Goal: Check status

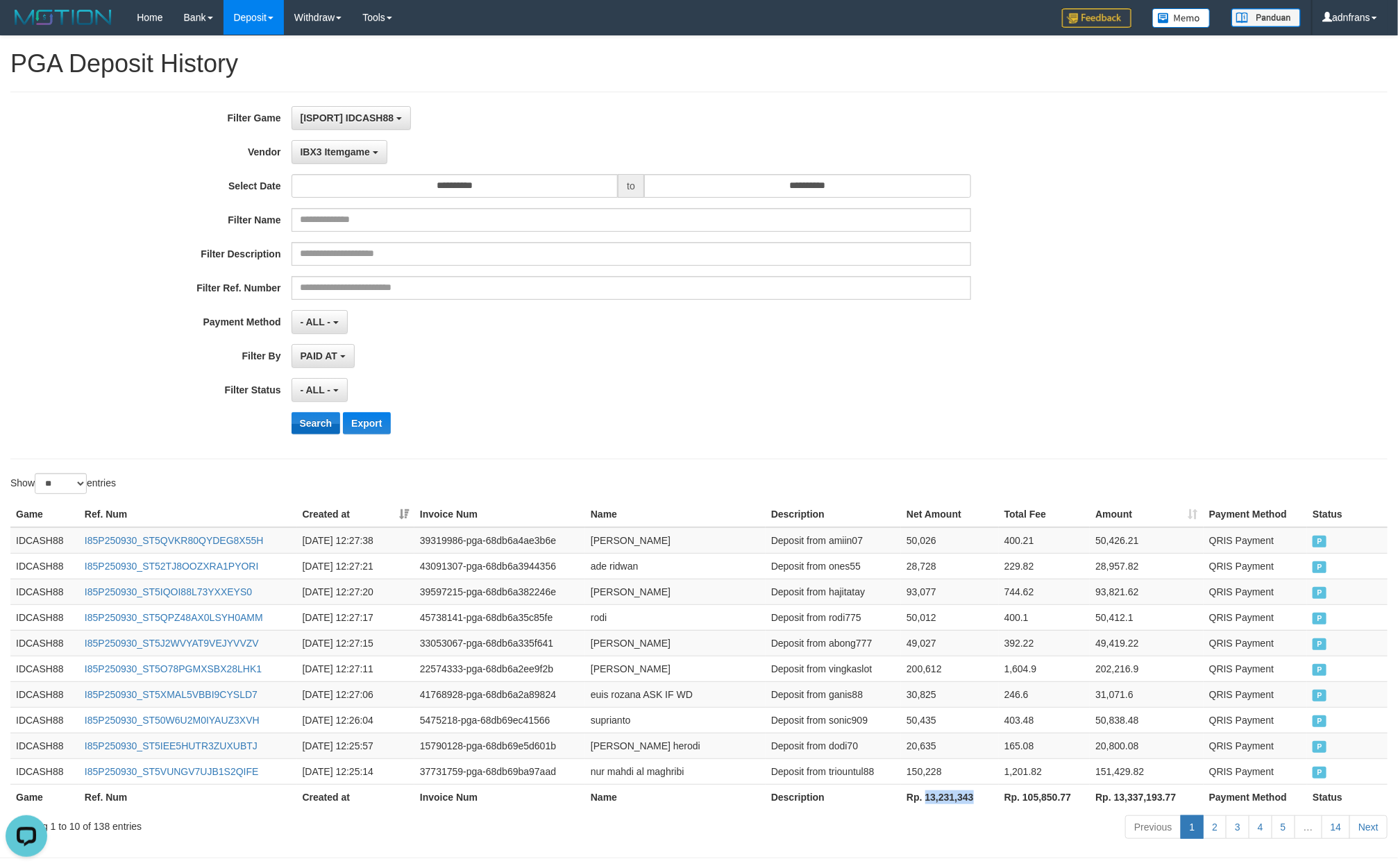
scroll to position [13, 0]
click at [317, 430] on button "Search" at bounding box center [316, 423] width 50 height 22
drag, startPoint x: 352, startPoint y: 146, endPoint x: 352, endPoint y: 165, distance: 19.0
click at [350, 146] on button "IBX3 Itemgame" at bounding box center [339, 152] width 96 height 24
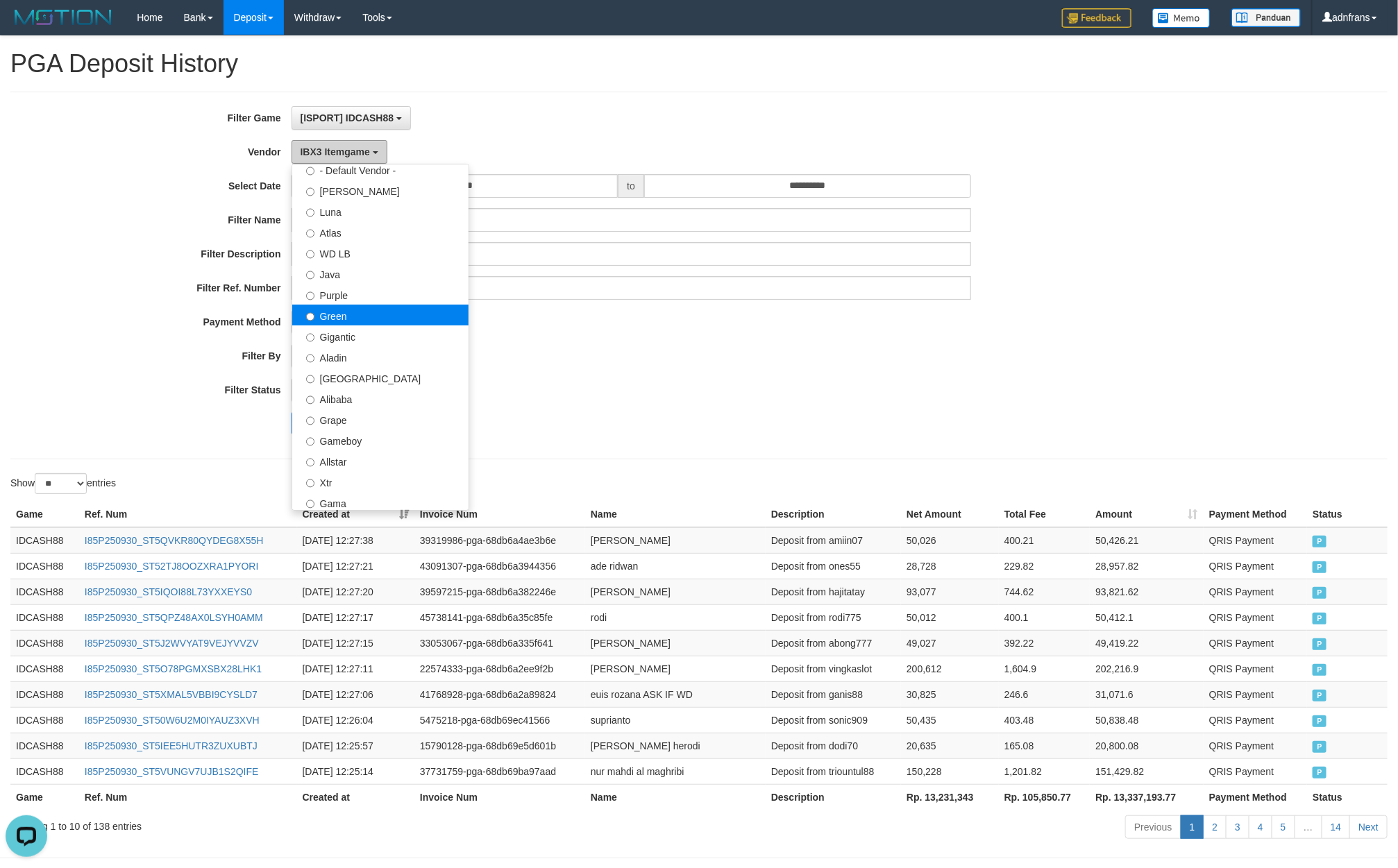
scroll to position [0, 0]
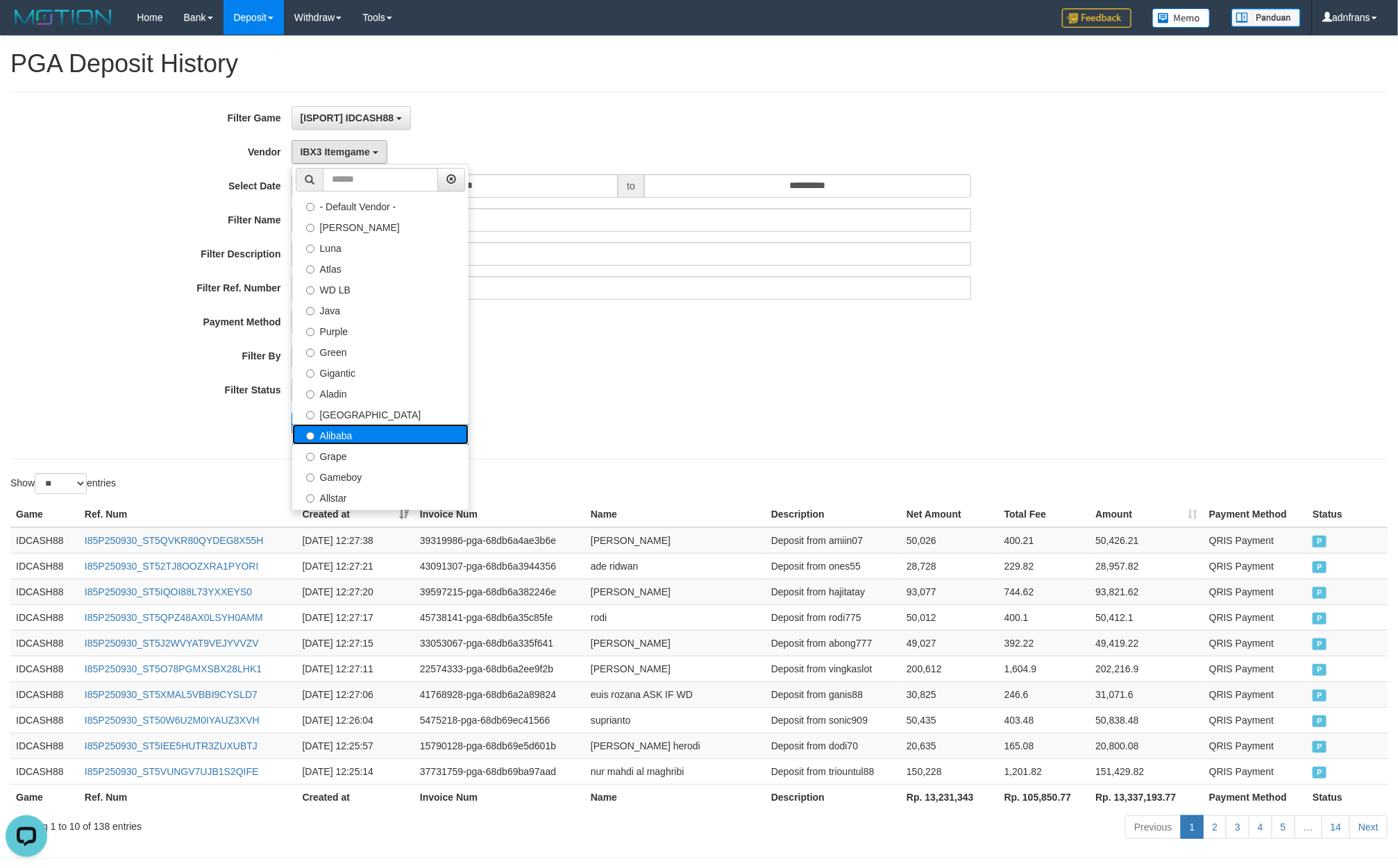
click at [364, 438] on label "Alibaba" at bounding box center [380, 434] width 176 height 20
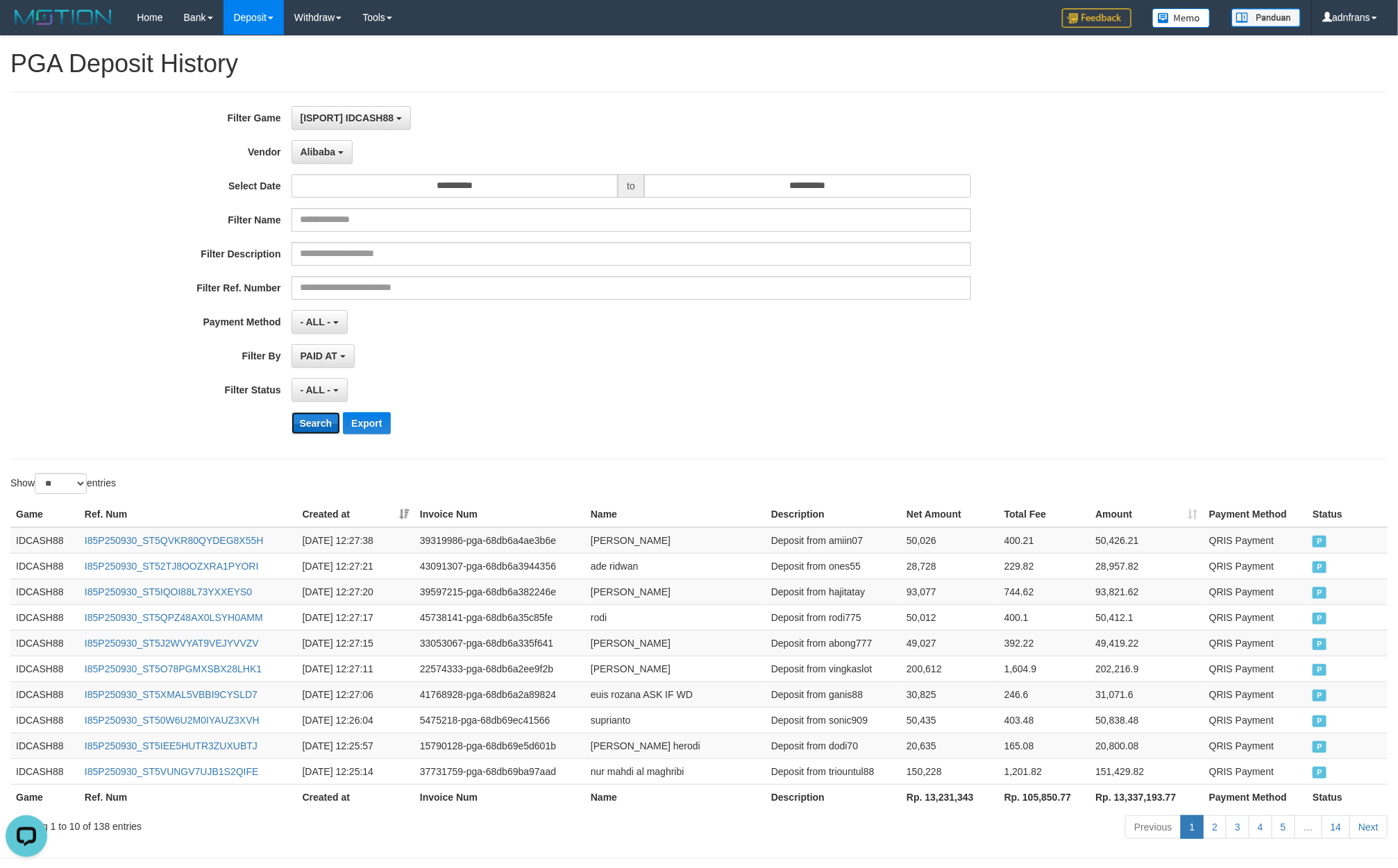
click at [301, 426] on button "Search" at bounding box center [316, 423] width 50 height 22
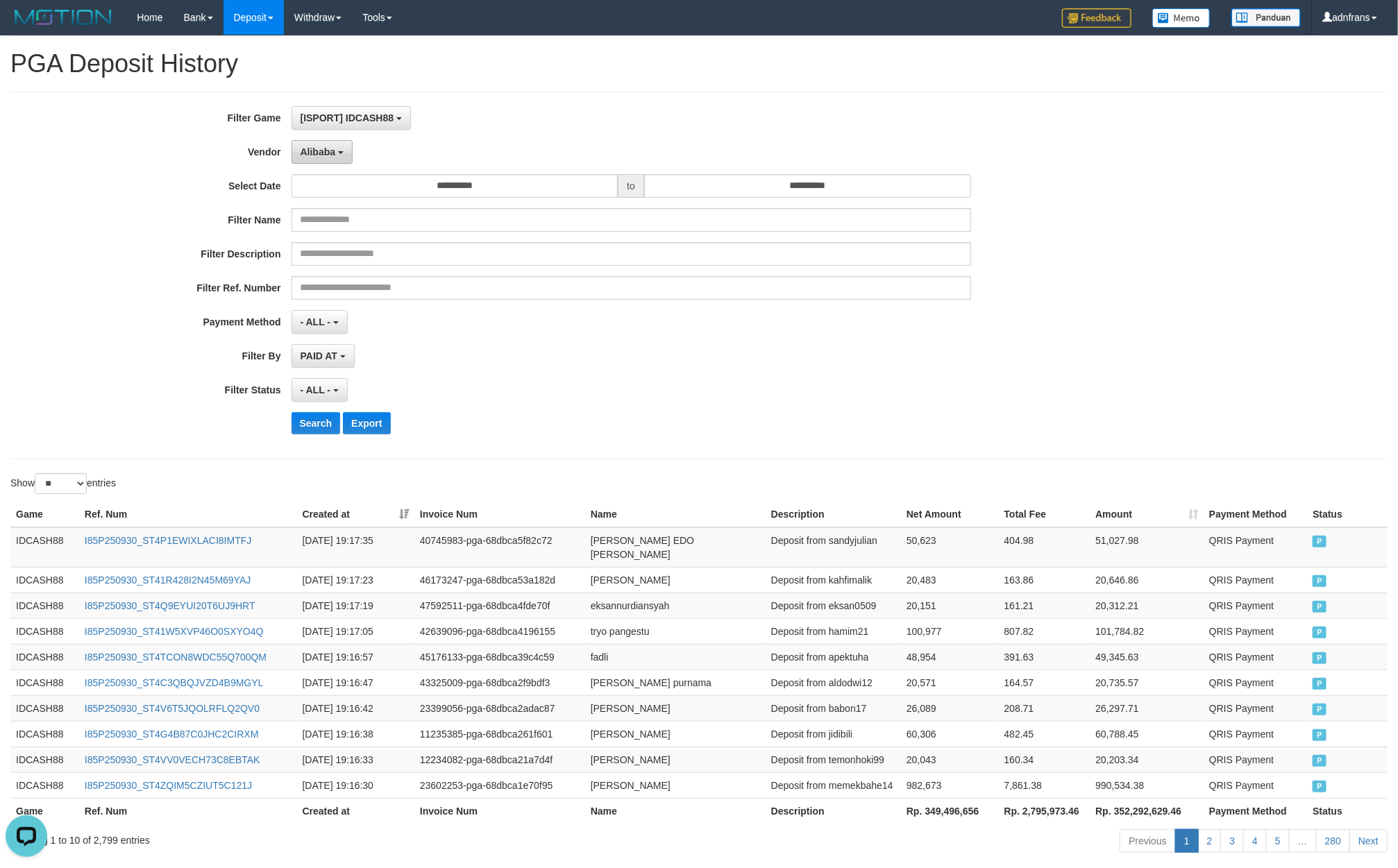
click at [305, 152] on span "Alibaba" at bounding box center [318, 152] width 35 height 11
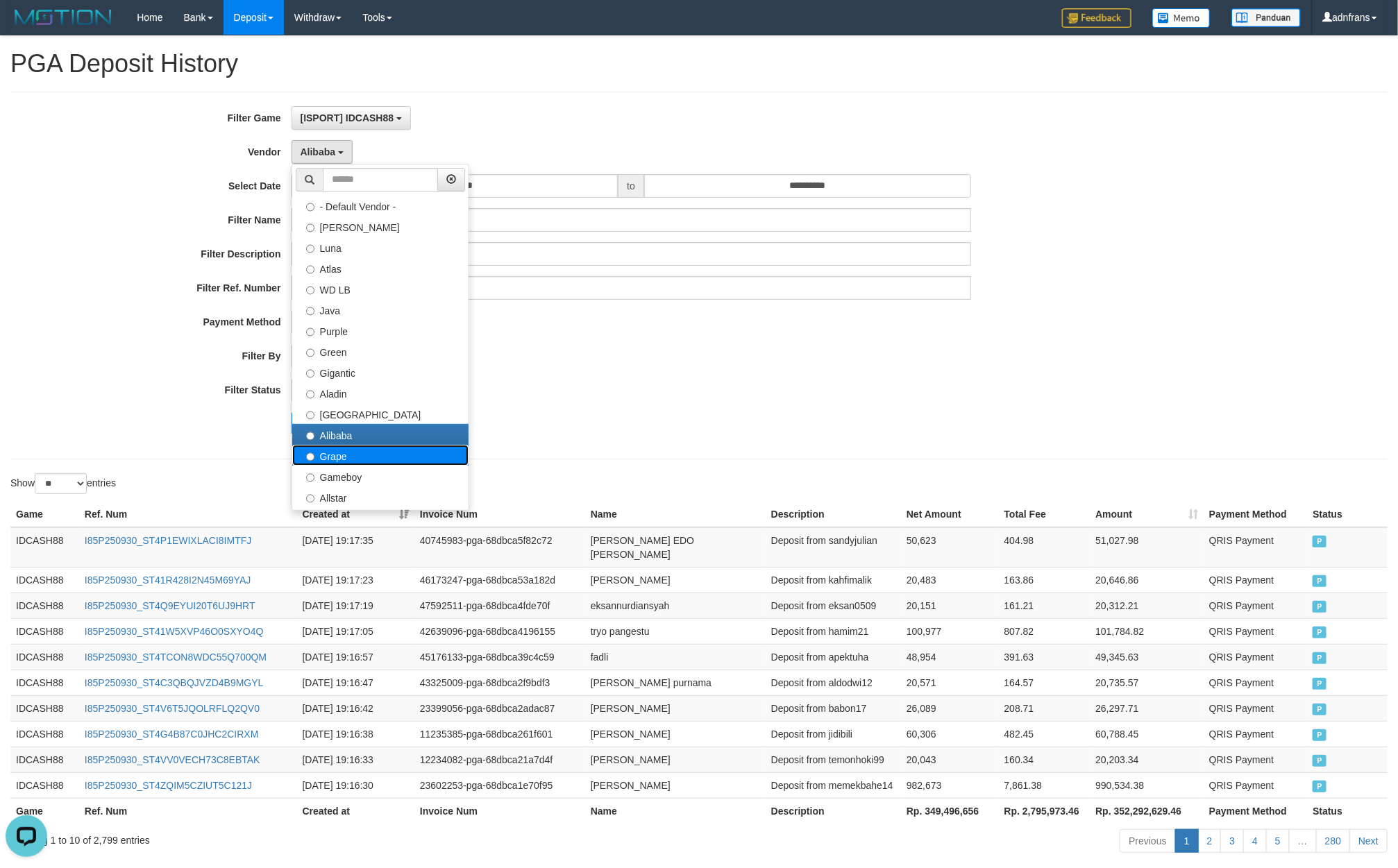
click at [359, 455] on label "Grape" at bounding box center [380, 455] width 176 height 20
select select "**********"
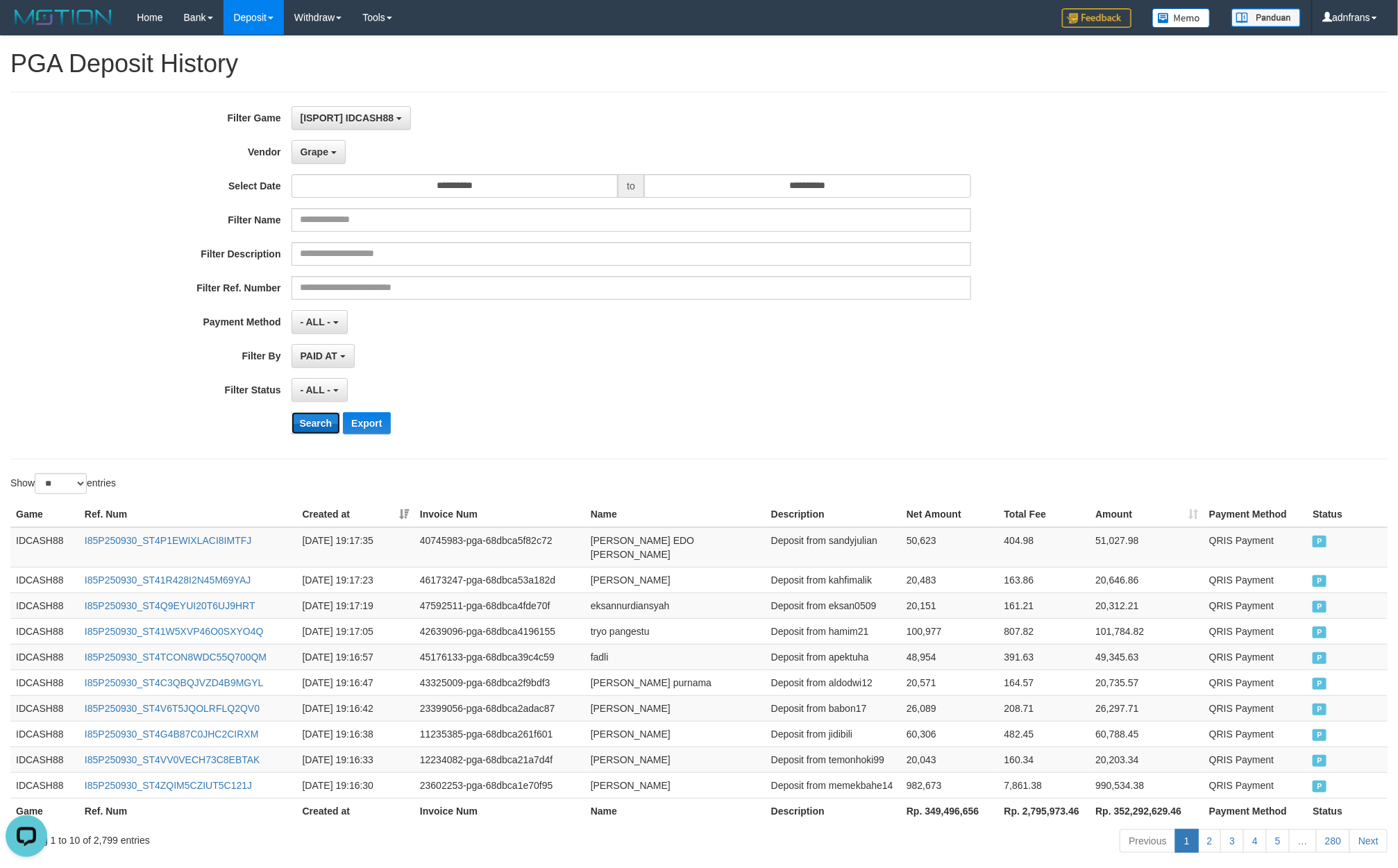
click at [309, 431] on button "Search" at bounding box center [316, 423] width 50 height 22
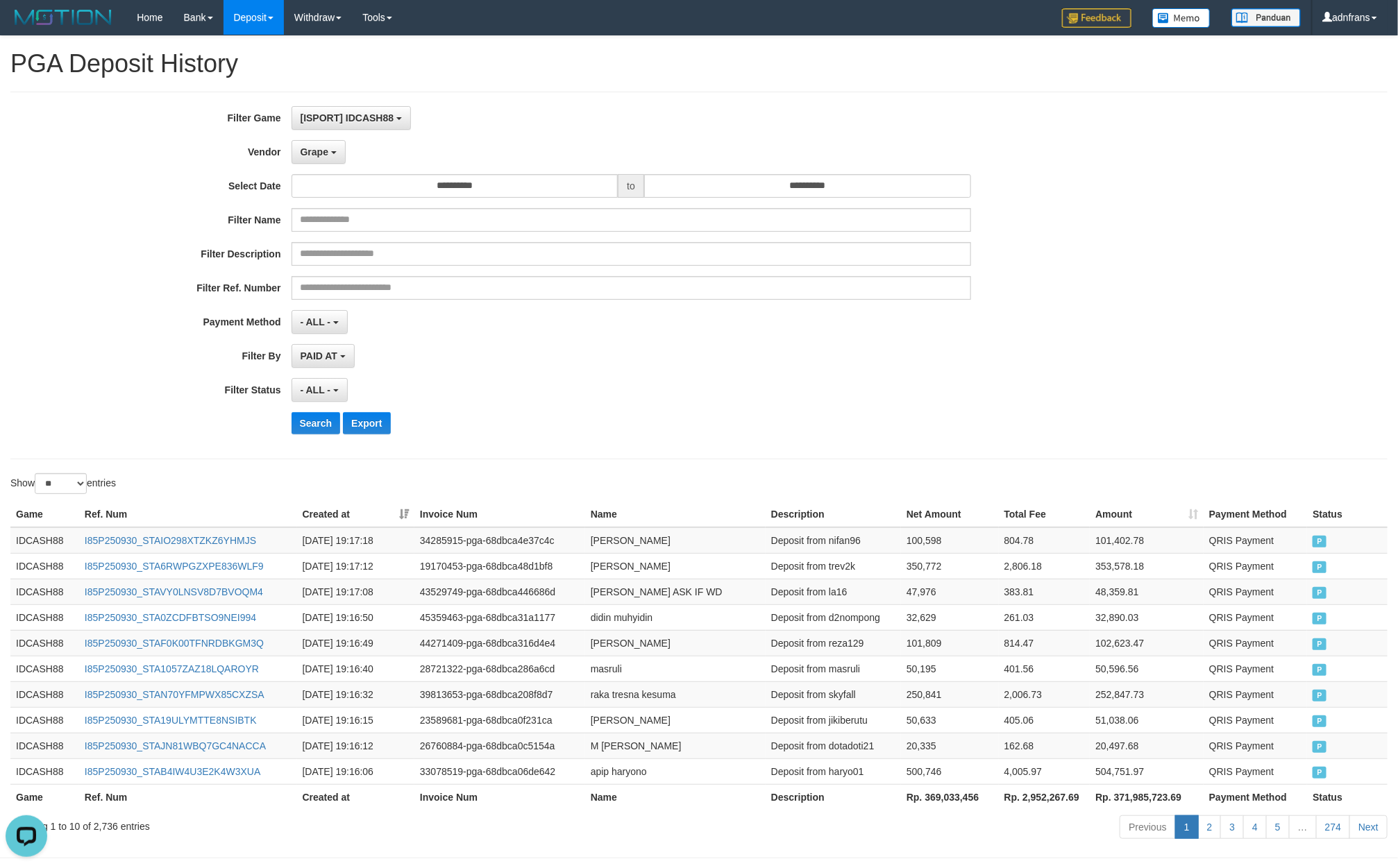
click at [1044, 390] on div "**********" at bounding box center [582, 390] width 1165 height 24
click at [316, 419] on button "Search" at bounding box center [316, 423] width 50 height 22
